Goal: Task Accomplishment & Management: Use online tool/utility

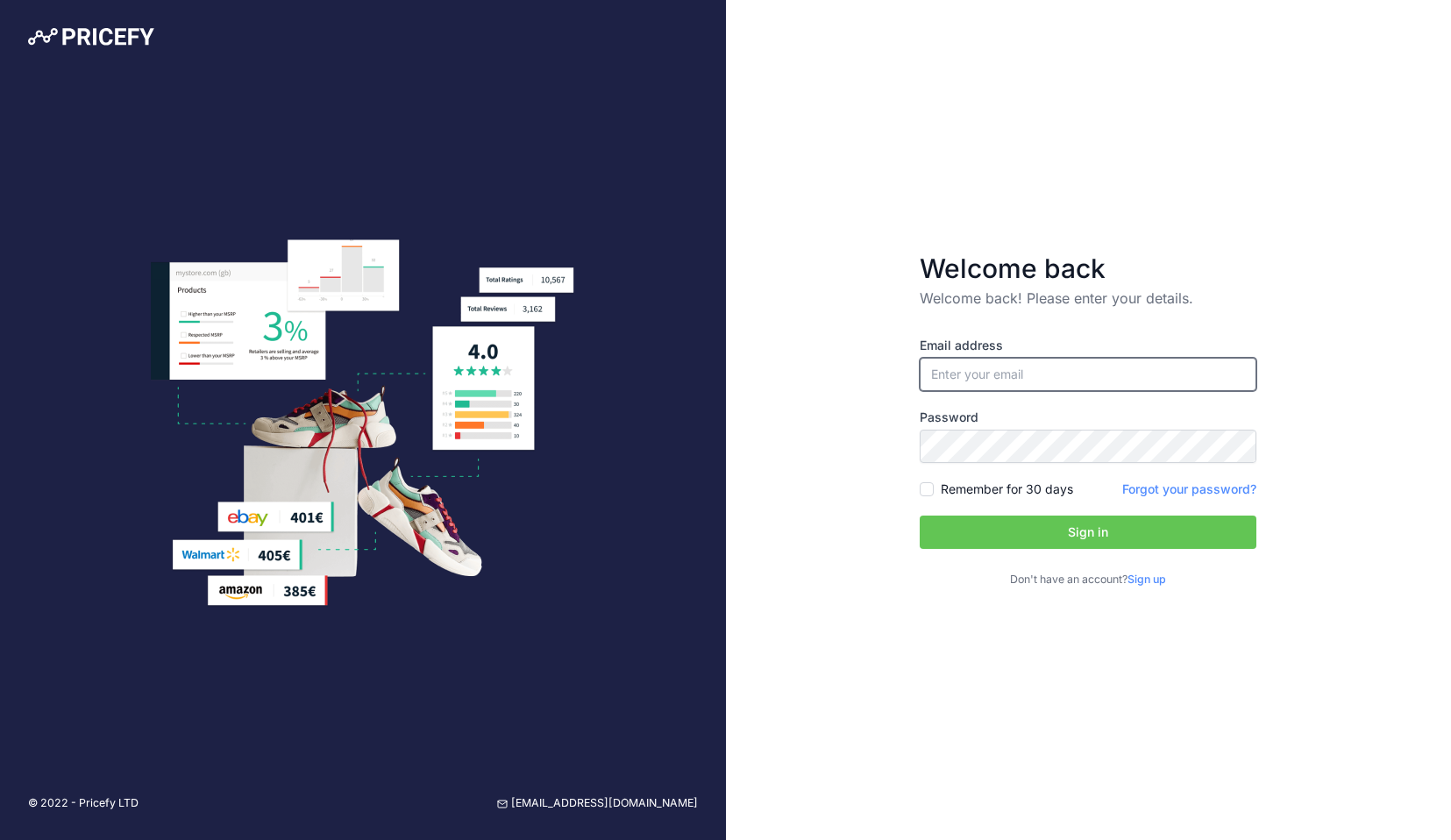
click at [955, 371] on input "email" at bounding box center [1088, 374] width 337 height 33
click at [969, 375] on input "email" at bounding box center [1088, 374] width 337 height 33
click at [970, 376] on input "email" at bounding box center [1088, 374] width 337 height 33
type input "[PERSON_NAME][EMAIL_ADDRESS][PERSON_NAME][DOMAIN_NAME]"
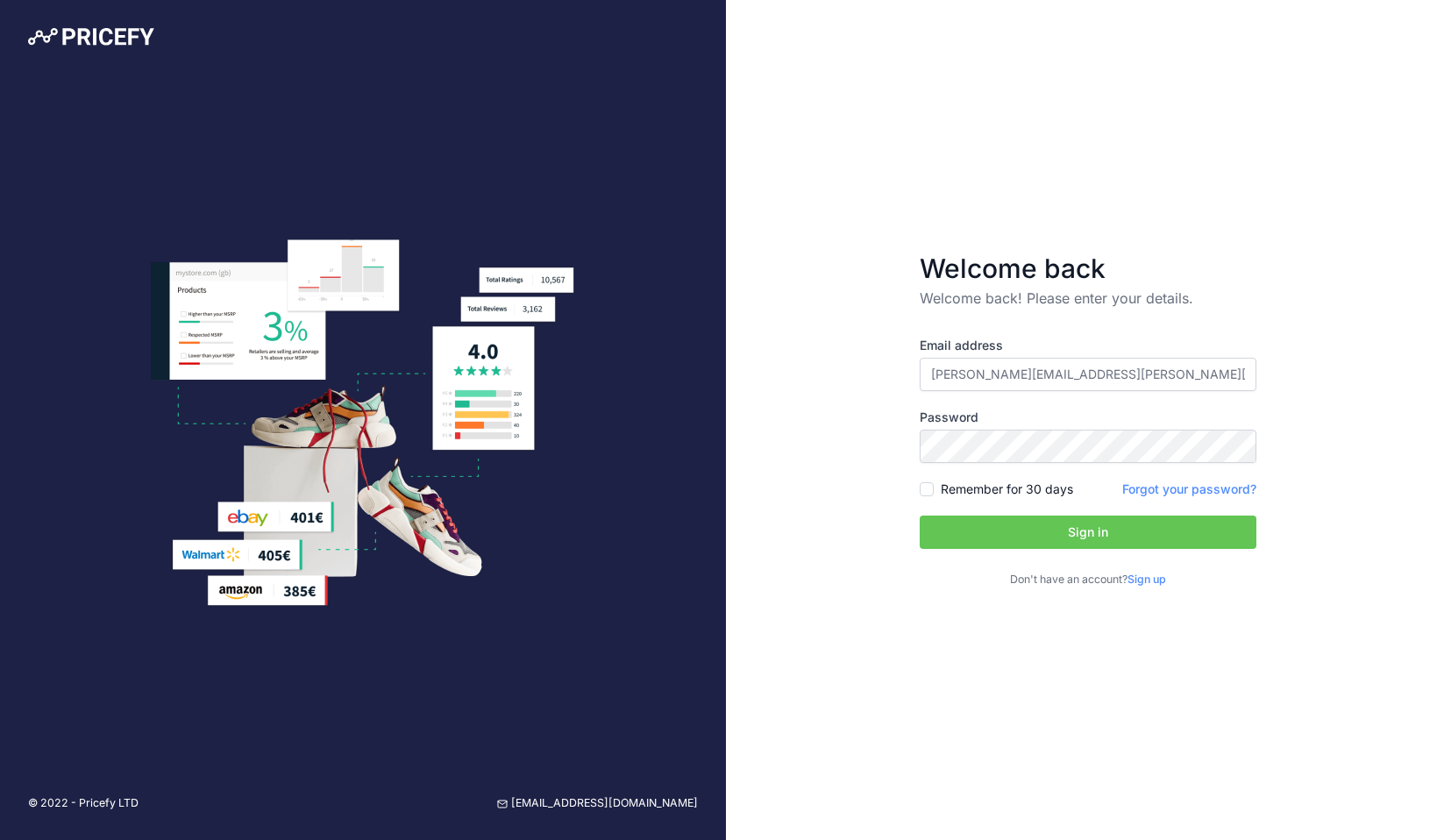
click at [995, 520] on button "Sign in" at bounding box center [1088, 531] width 337 height 33
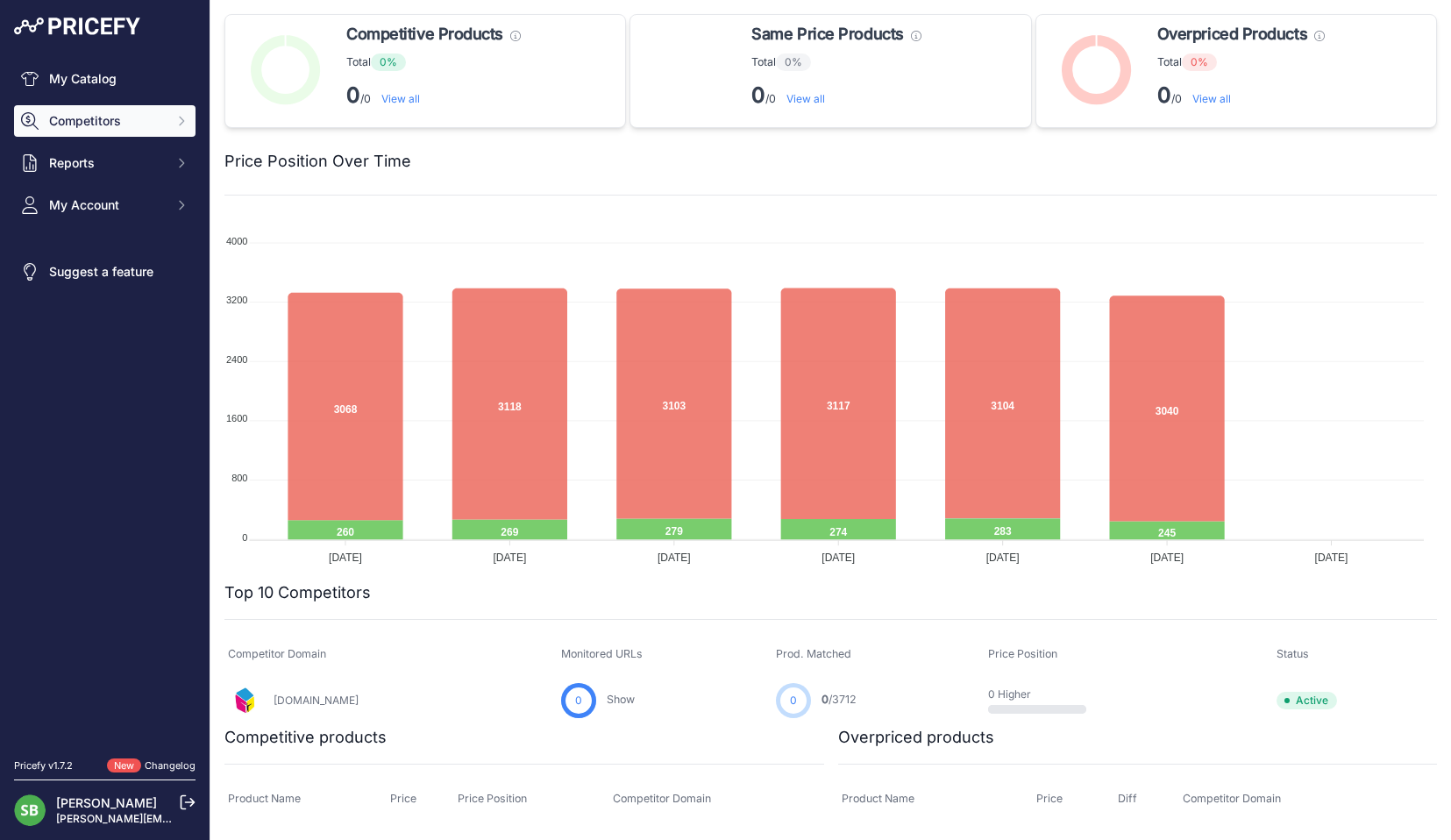
click at [121, 132] on button "Competitors" at bounding box center [105, 121] width 182 height 32
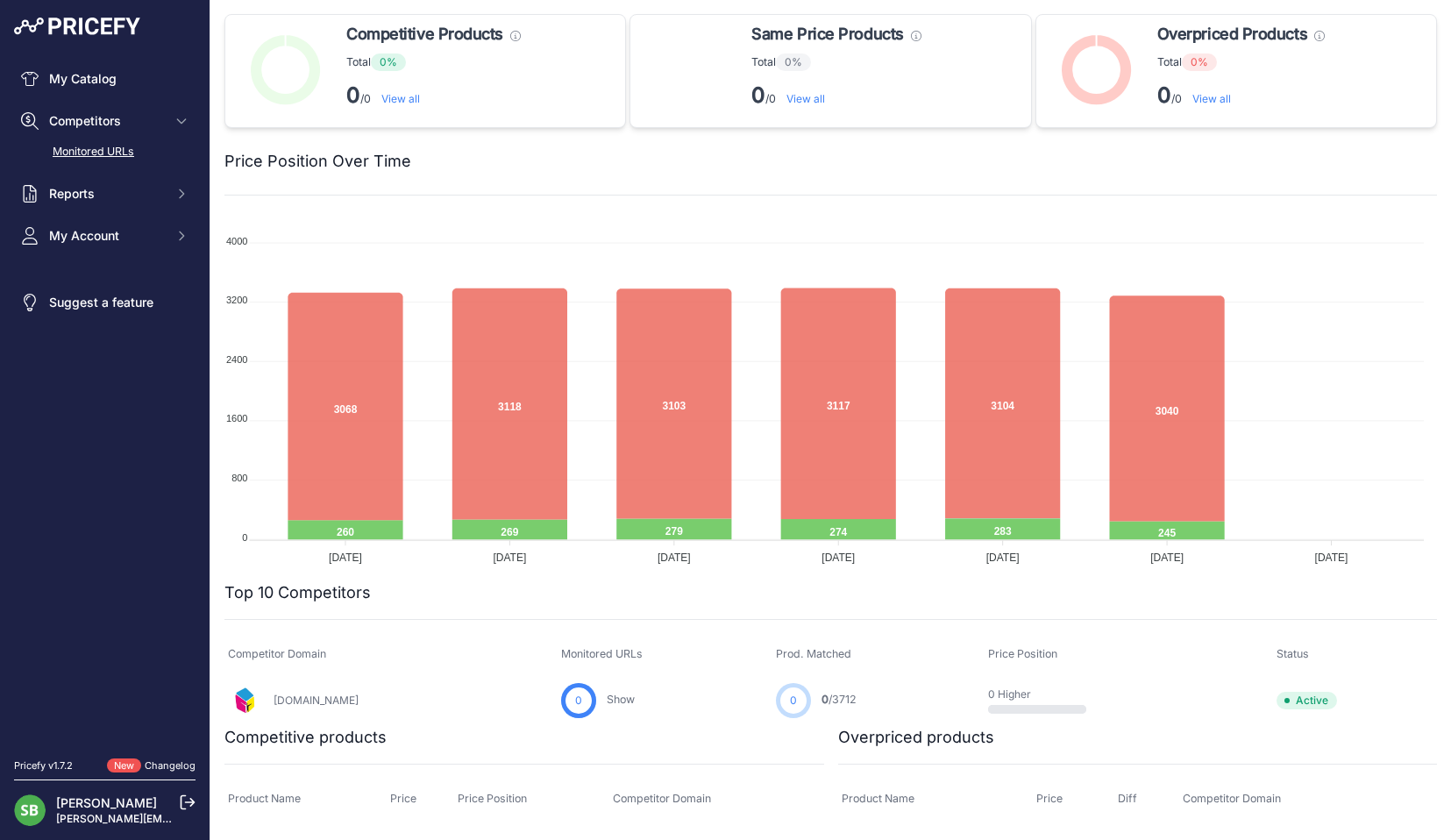
click at [103, 155] on link "Monitored URLs" at bounding box center [105, 152] width 182 height 31
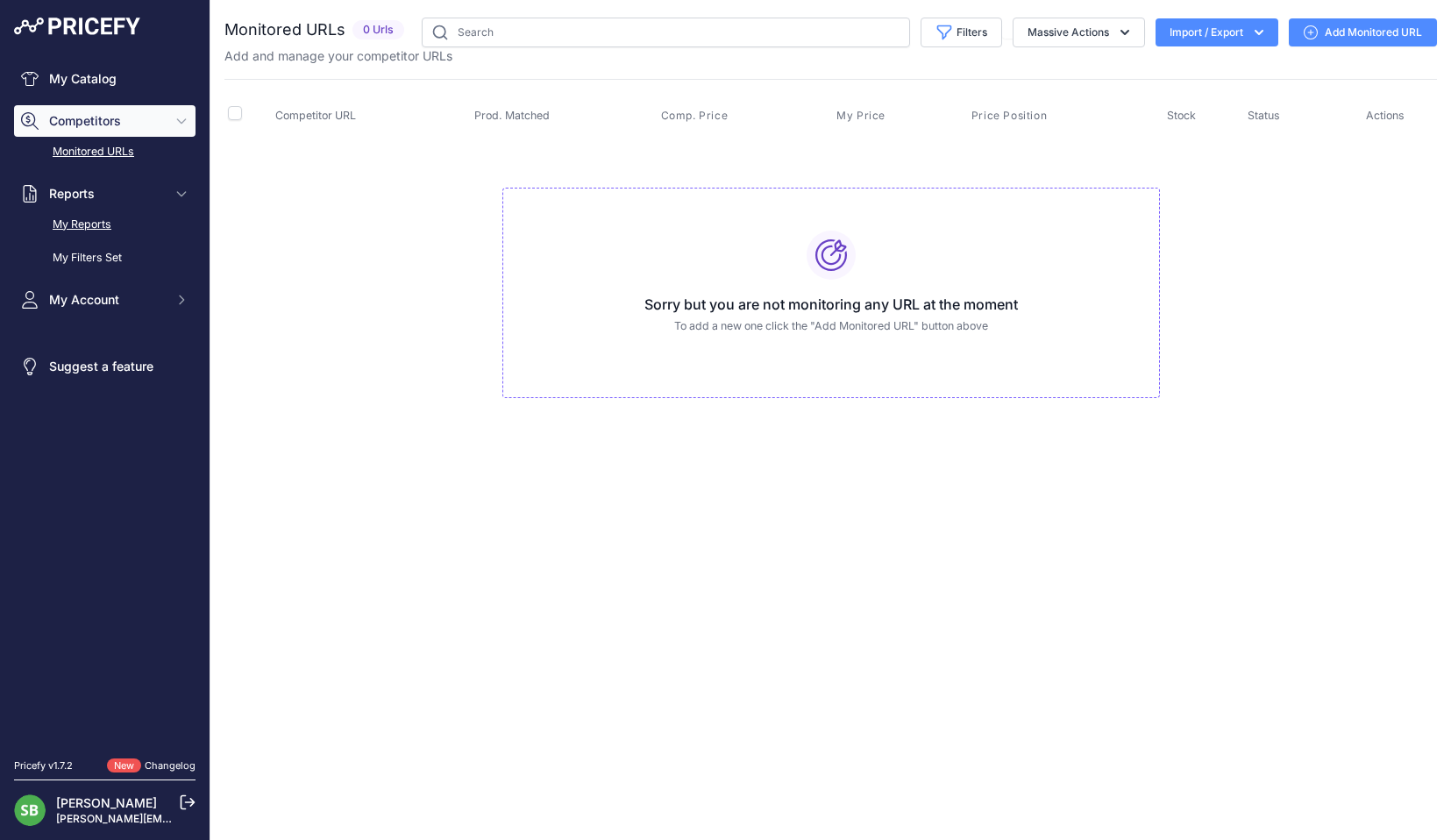
click at [89, 228] on link "My Reports" at bounding box center [105, 225] width 182 height 31
